Goal: Information Seeking & Learning: Learn about a topic

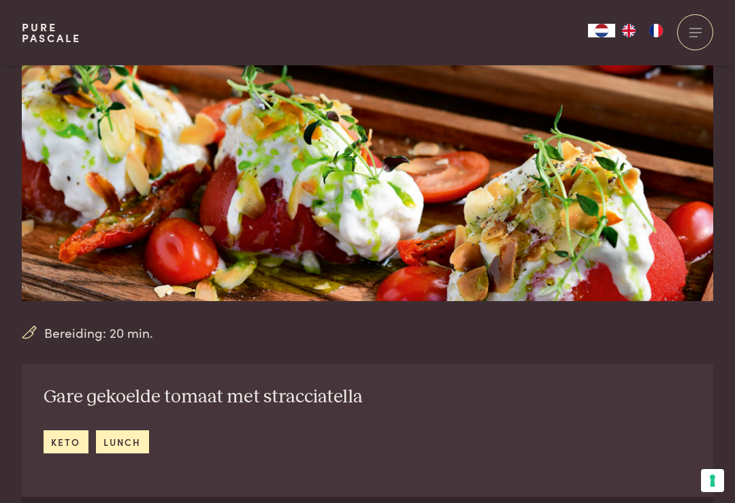
scroll to position [178, 0]
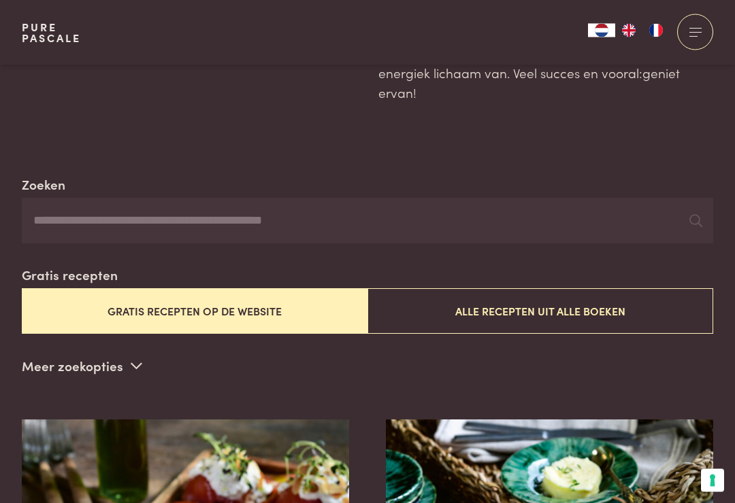
scroll to position [169, 0]
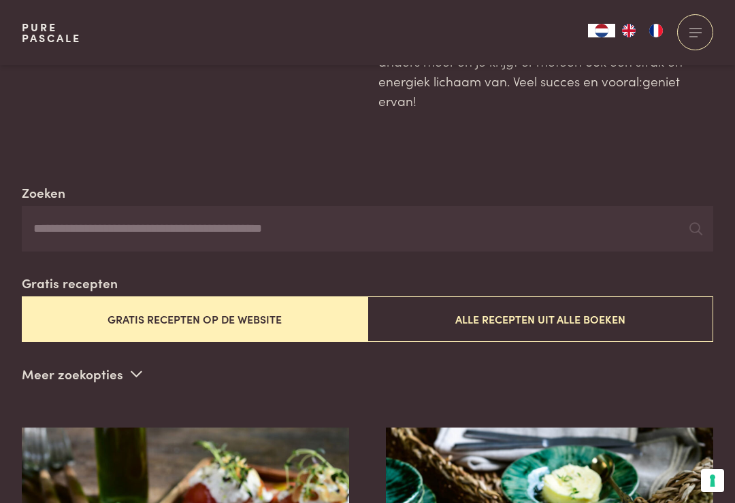
click at [121, 364] on p "Meer zoekopties" at bounding box center [82, 374] width 120 height 20
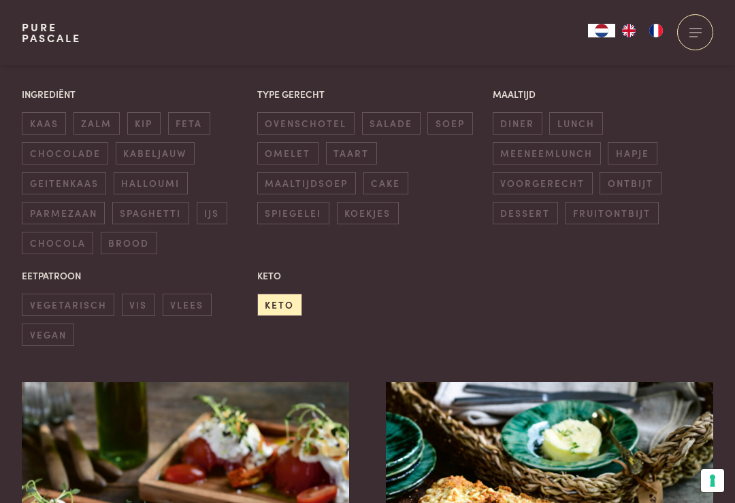
click at [136, 294] on span "vis" at bounding box center [138, 305] width 33 height 22
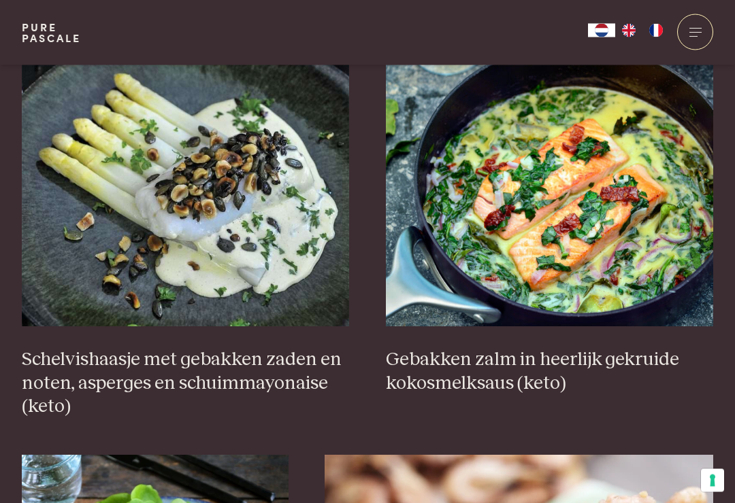
scroll to position [1948, 0]
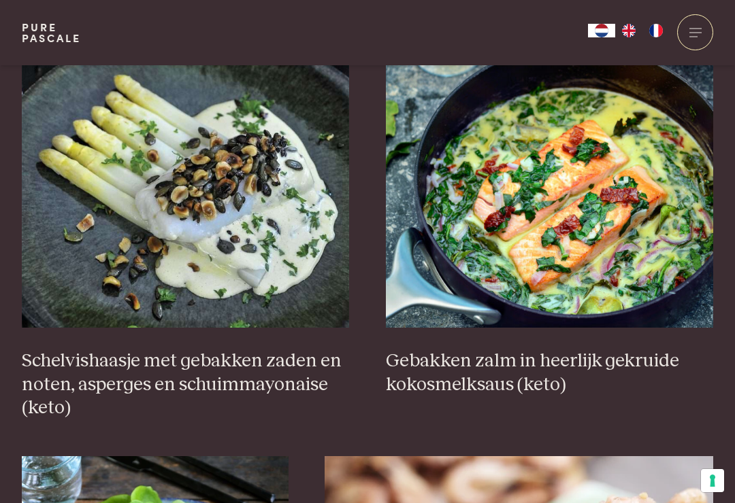
click at [544, 210] on img at bounding box center [550, 192] width 328 height 272
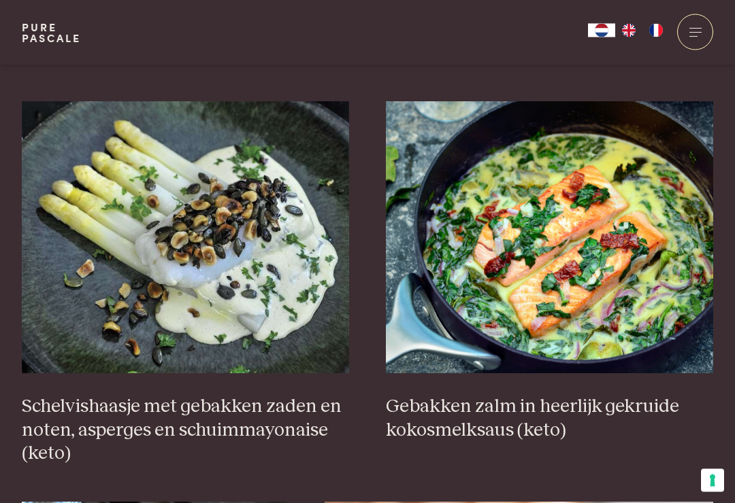
scroll to position [1898, 0]
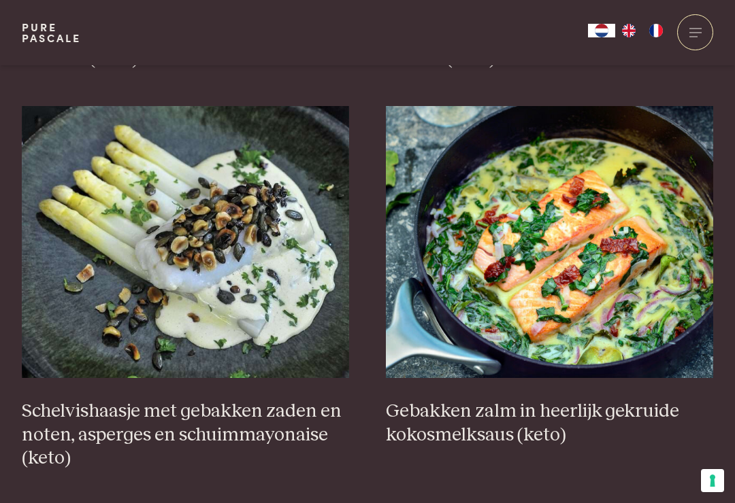
click at [579, 274] on img at bounding box center [550, 242] width 328 height 272
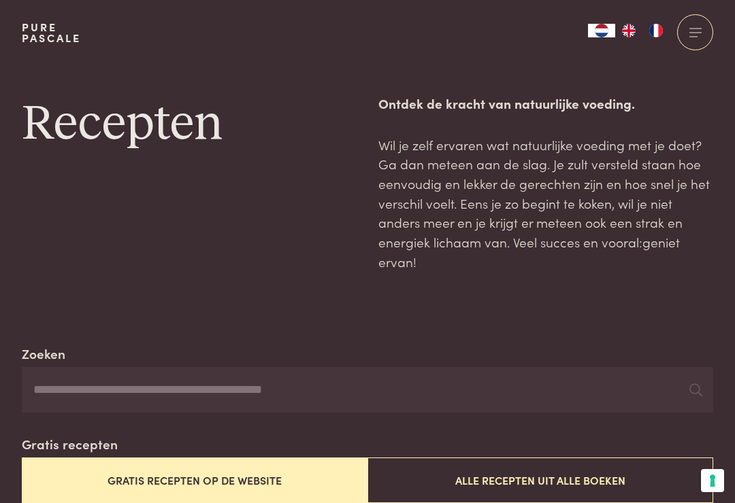
scroll to position [0, 0]
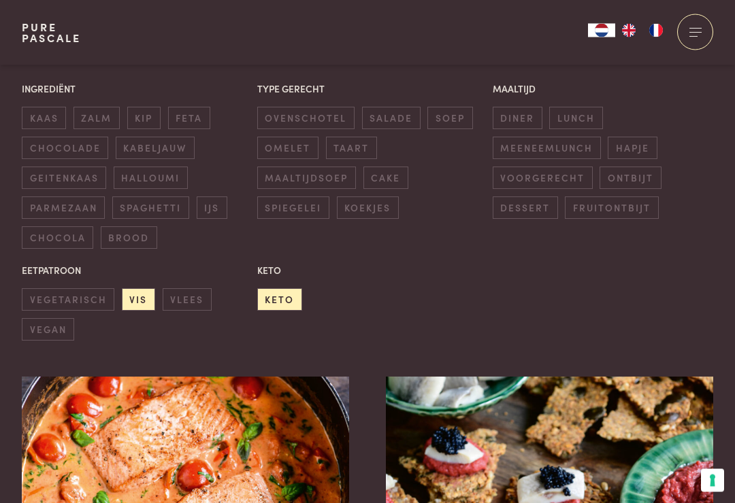
click at [128, 289] on span "vis" at bounding box center [138, 300] width 33 height 22
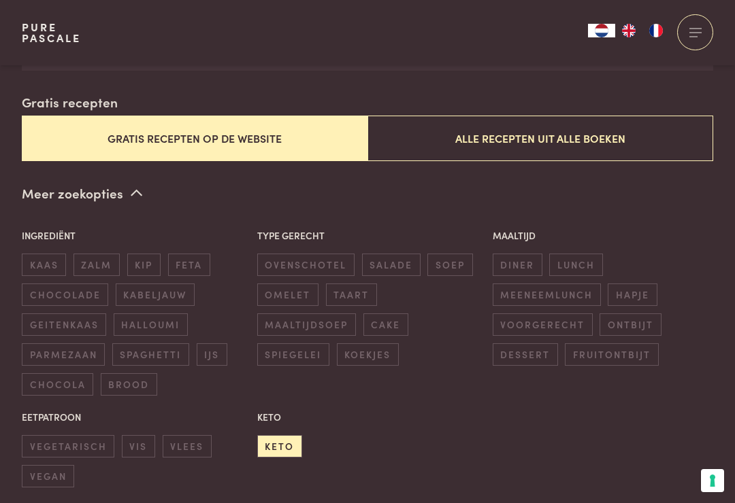
scroll to position [348, 0]
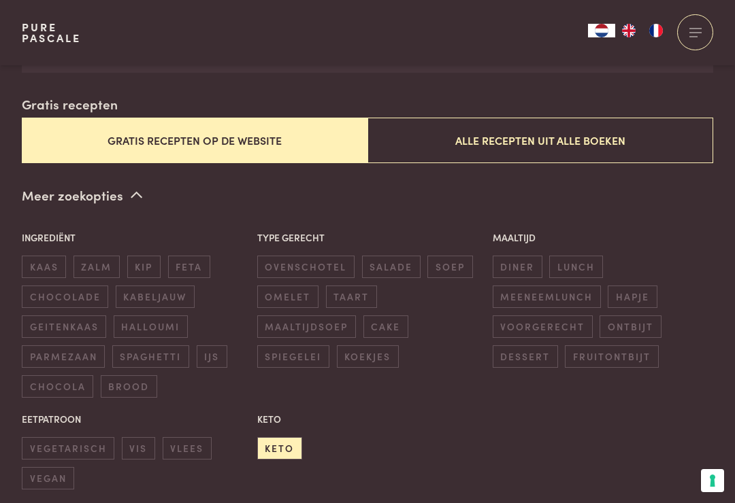
click at [274, 450] on span "keto" at bounding box center [279, 448] width 45 height 22
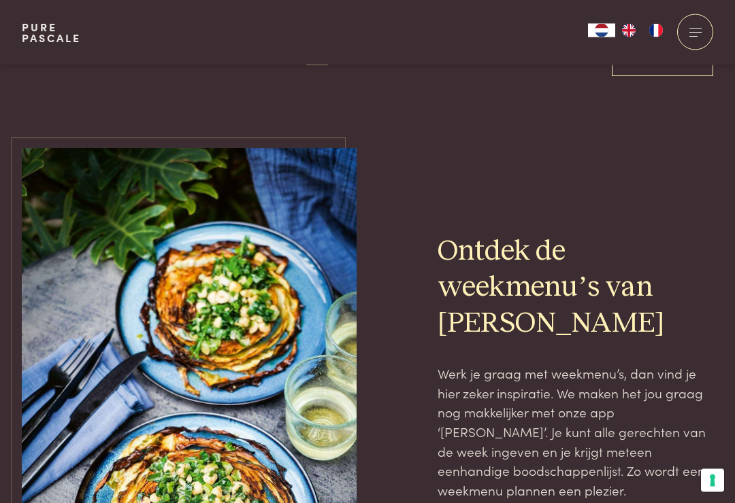
scroll to position [3078, 0]
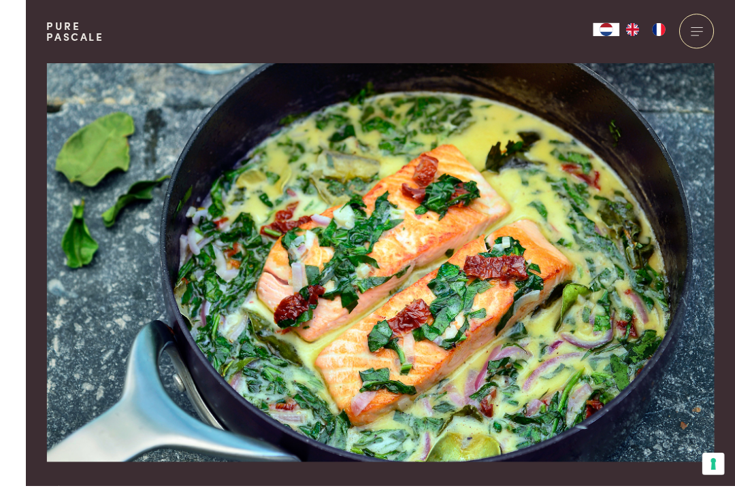
scroll to position [50, 0]
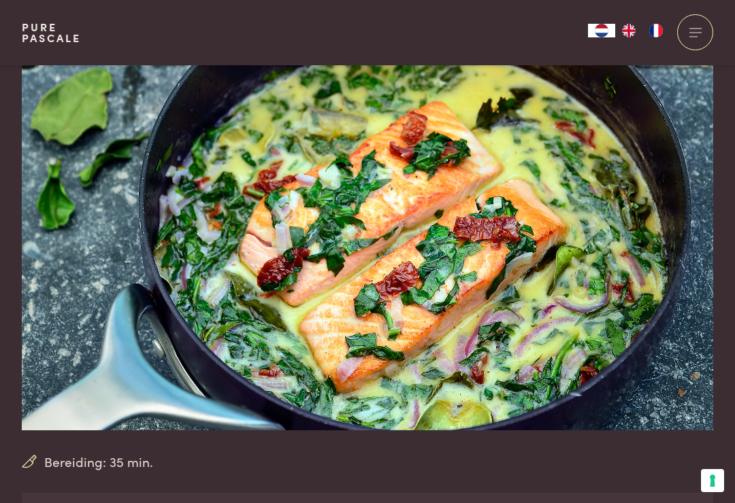
click at [112, 243] on img at bounding box center [367, 223] width 691 height 415
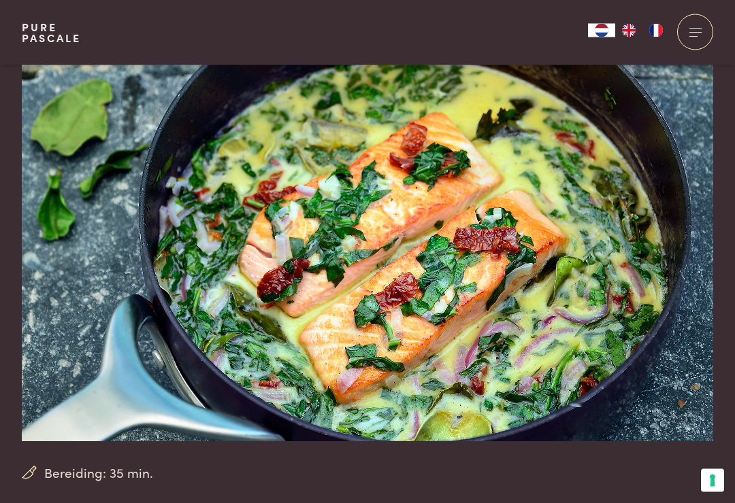
scroll to position [0, 0]
